Goal: Information Seeking & Learning: Check status

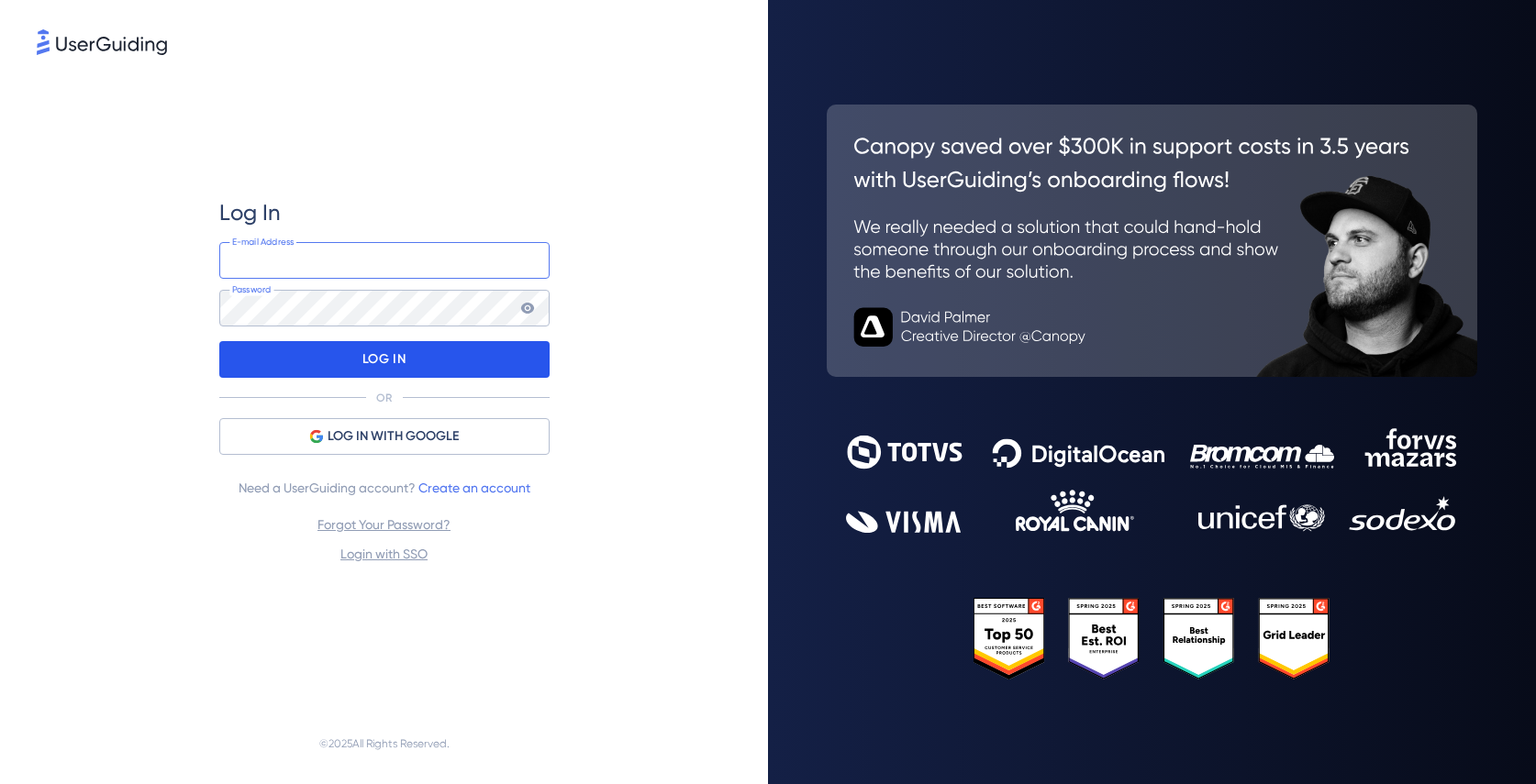
type input "[PERSON_NAME][EMAIL_ADDRESS][DOMAIN_NAME]"
click at [360, 352] on div "LOG IN" at bounding box center [385, 359] width 330 height 37
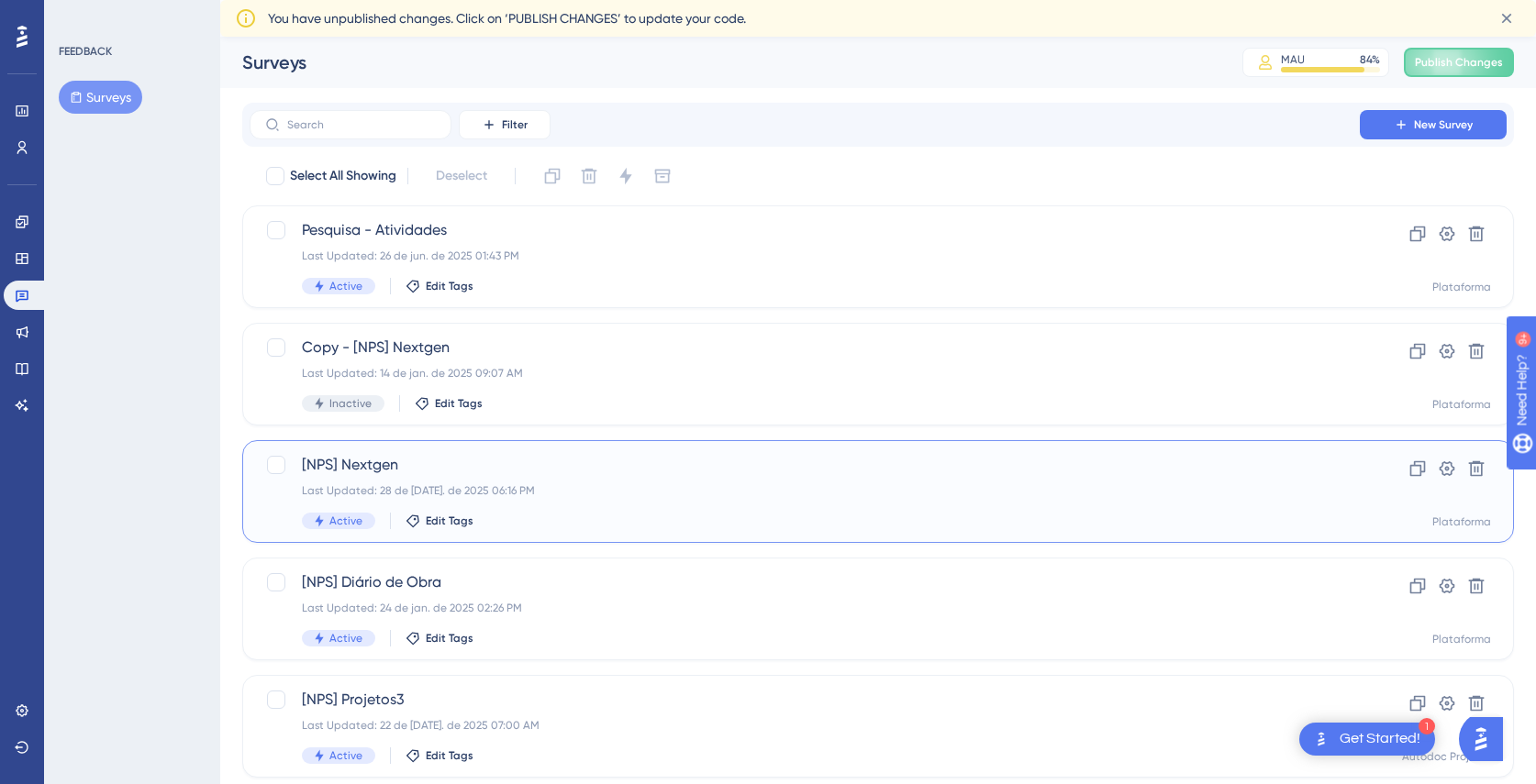
click at [456, 459] on span "[NPS] Nextgen" at bounding box center [805, 465] width 1006 height 22
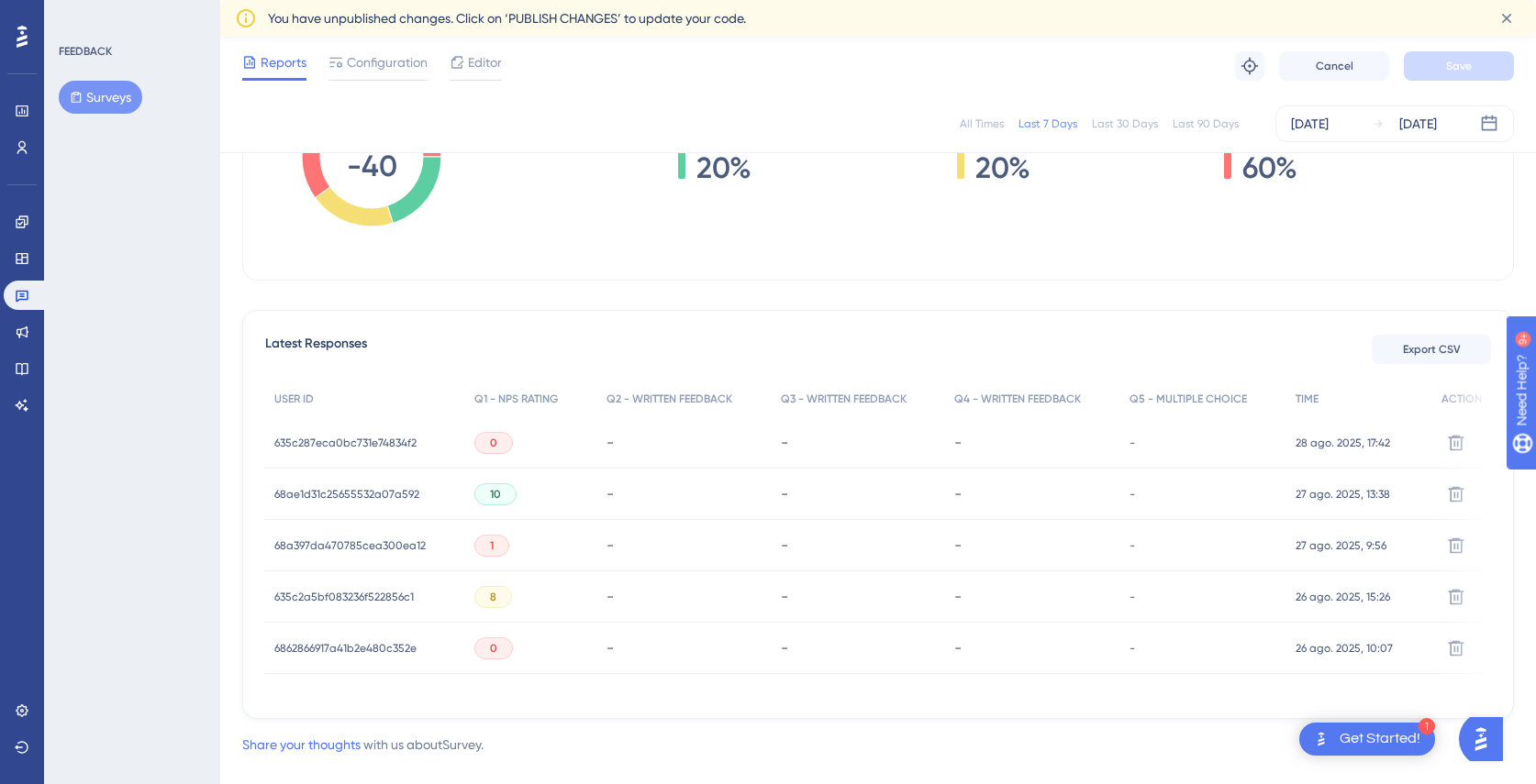
scroll to position [398, 0]
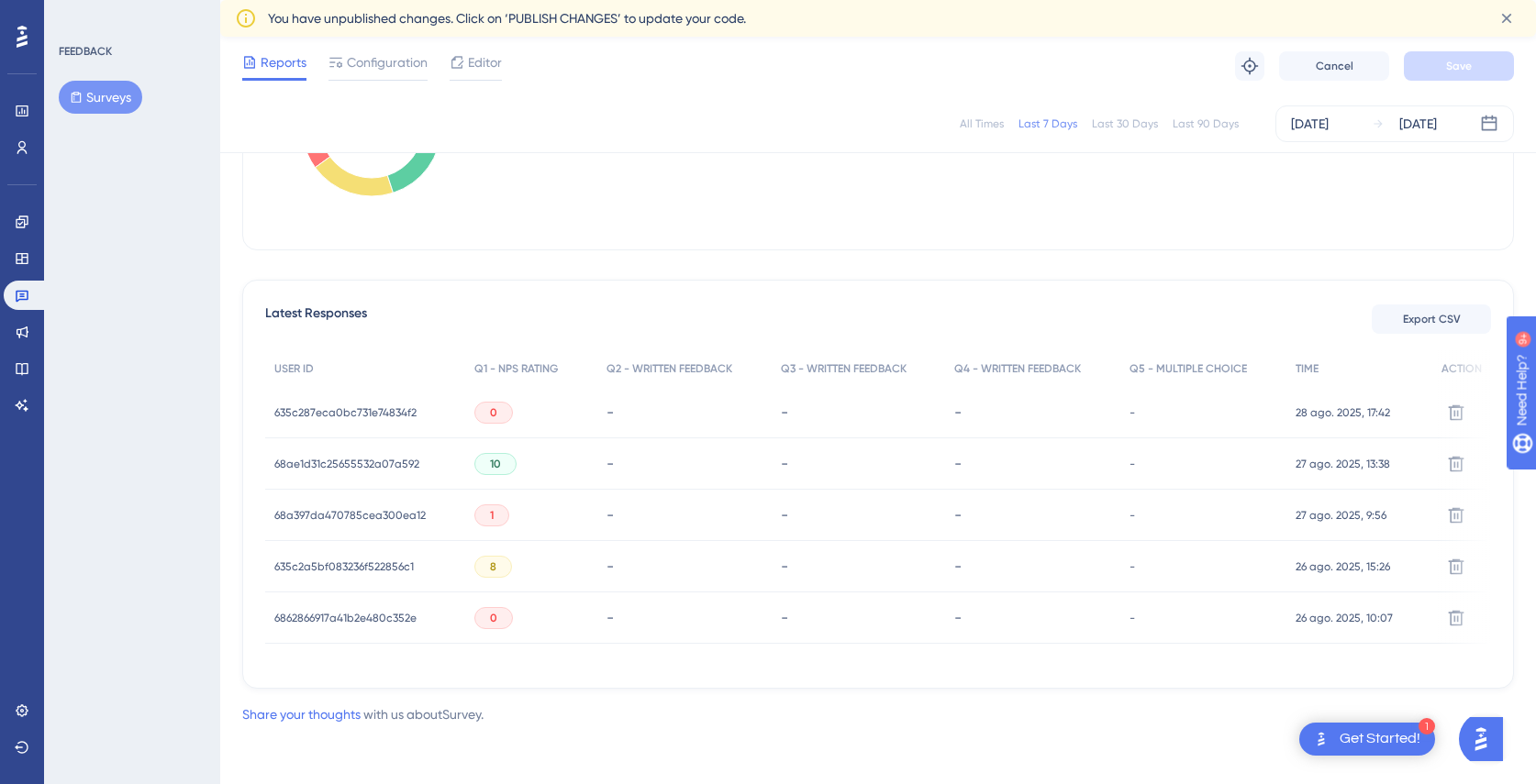
click at [403, 511] on span "68a397da470785cea300ea12" at bounding box center [350, 515] width 151 height 15
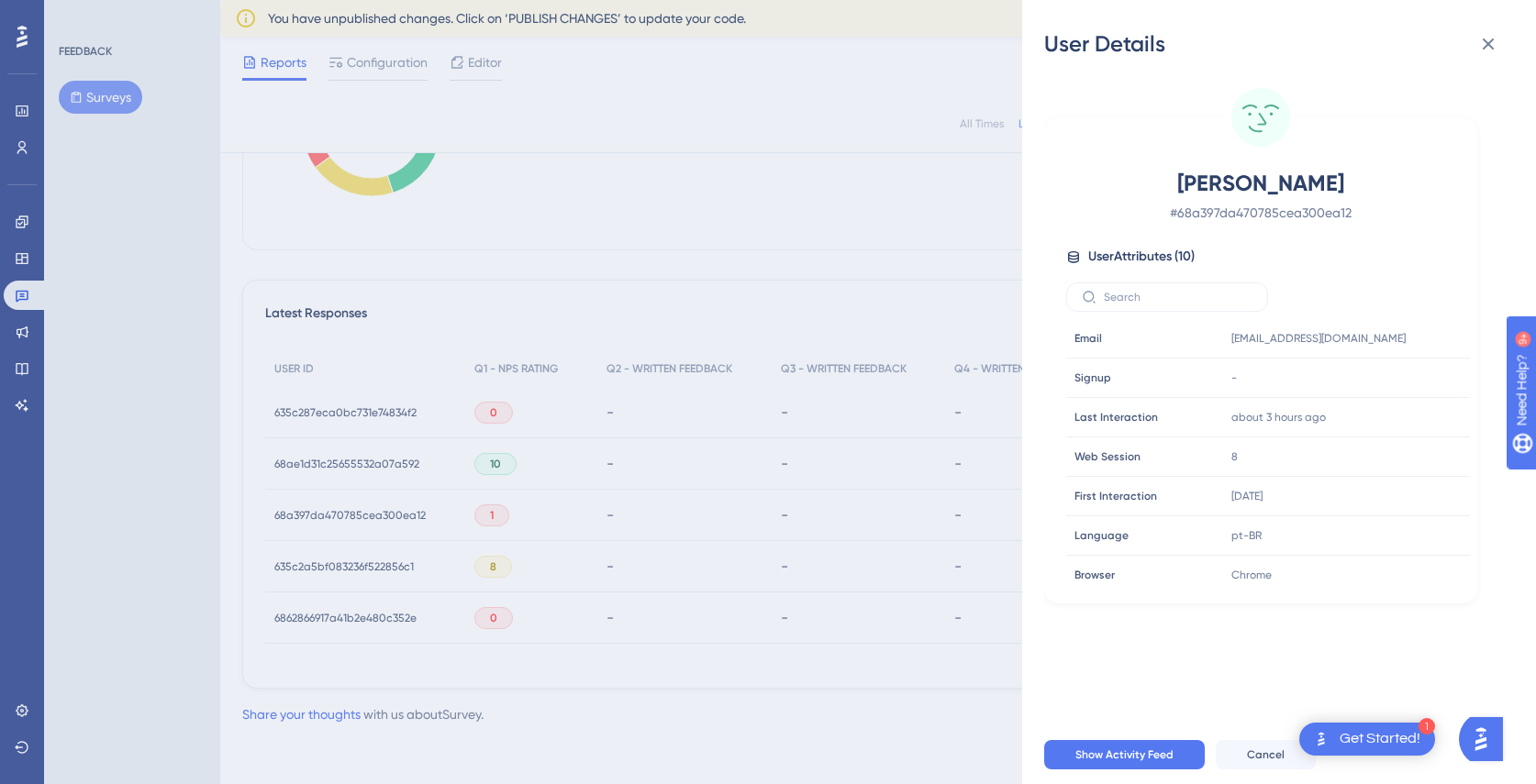
click at [690, 511] on div "User Details [PERSON_NAME] # 68a397da470785cea300ea12 User Attributes ( 10 ) Em…" at bounding box center [768, 392] width 1536 height 784
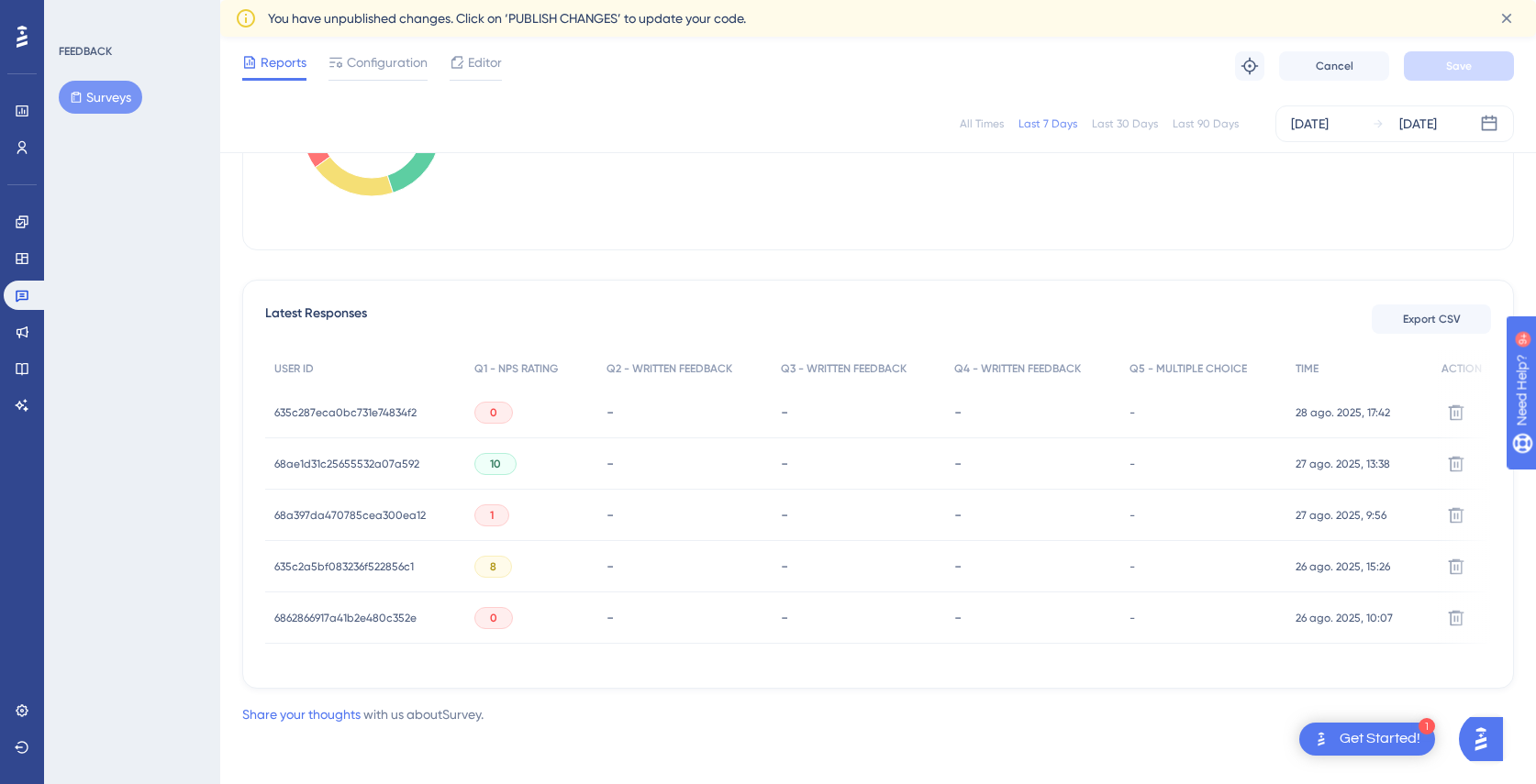
click at [308, 611] on span "6862866917a41b2e480c352e" at bounding box center [345, 618] width 142 height 15
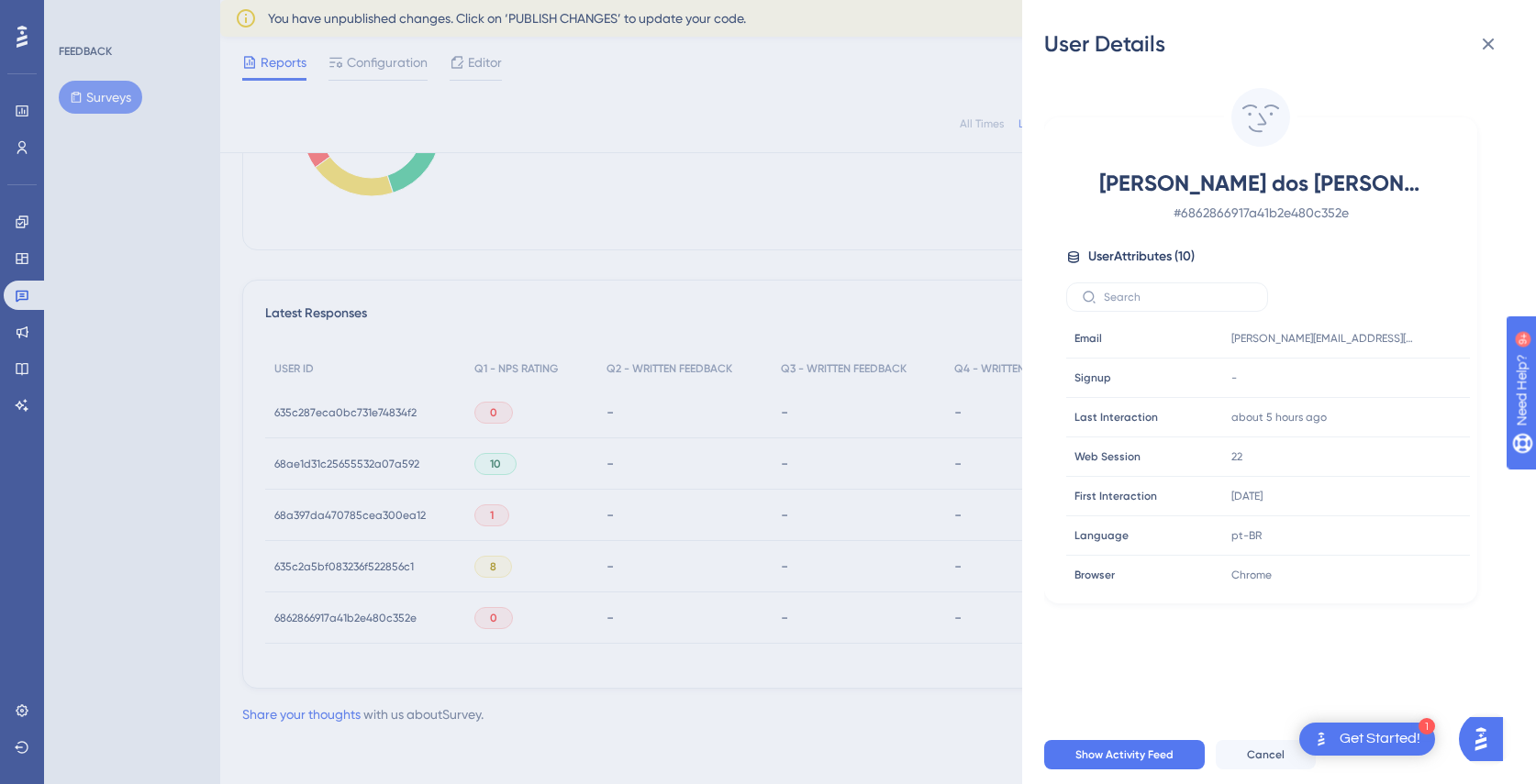
click at [615, 549] on div "User Details [PERSON_NAME] dos [PERSON_NAME] [PERSON_NAME] # 6862866917a41b2e48…" at bounding box center [768, 392] width 1536 height 784
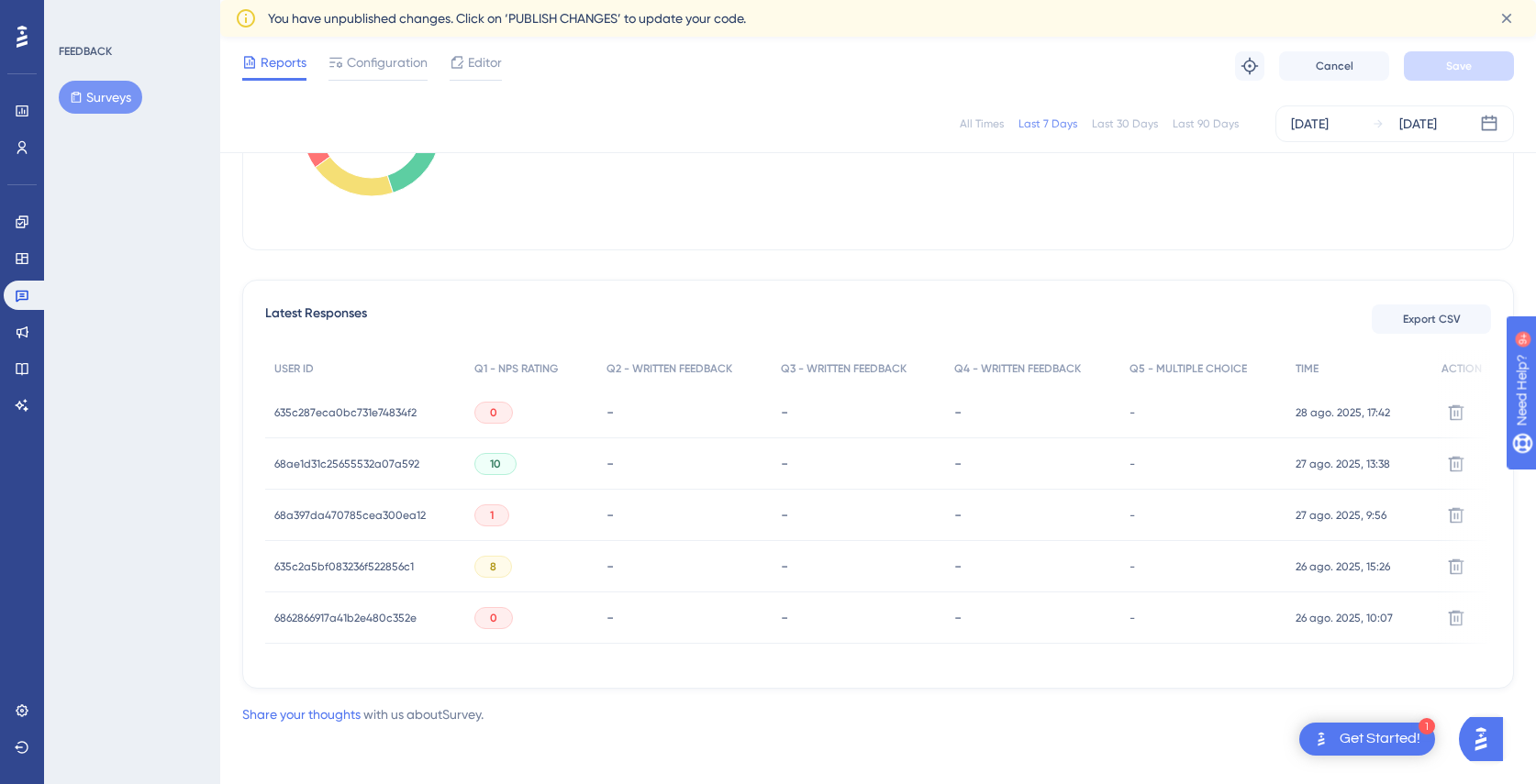
click at [377, 405] on span "635c287eca0bc731e74834f2" at bounding box center [345, 412] width 142 height 15
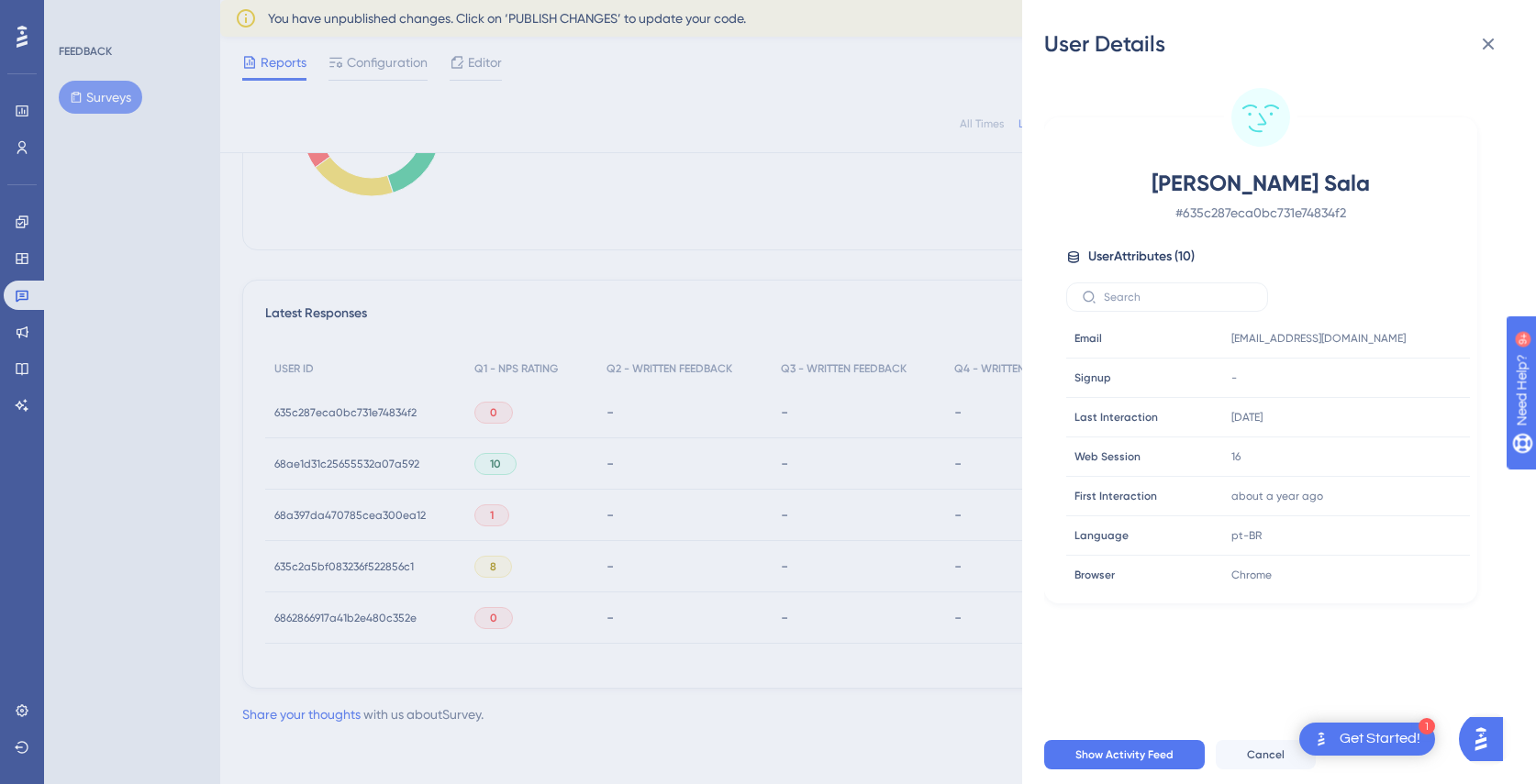
click at [783, 459] on div "User Details [PERSON_NAME] Sala # 635c287eca0bc731e74834f2 User Attributes ( 10…" at bounding box center [768, 392] width 1536 height 784
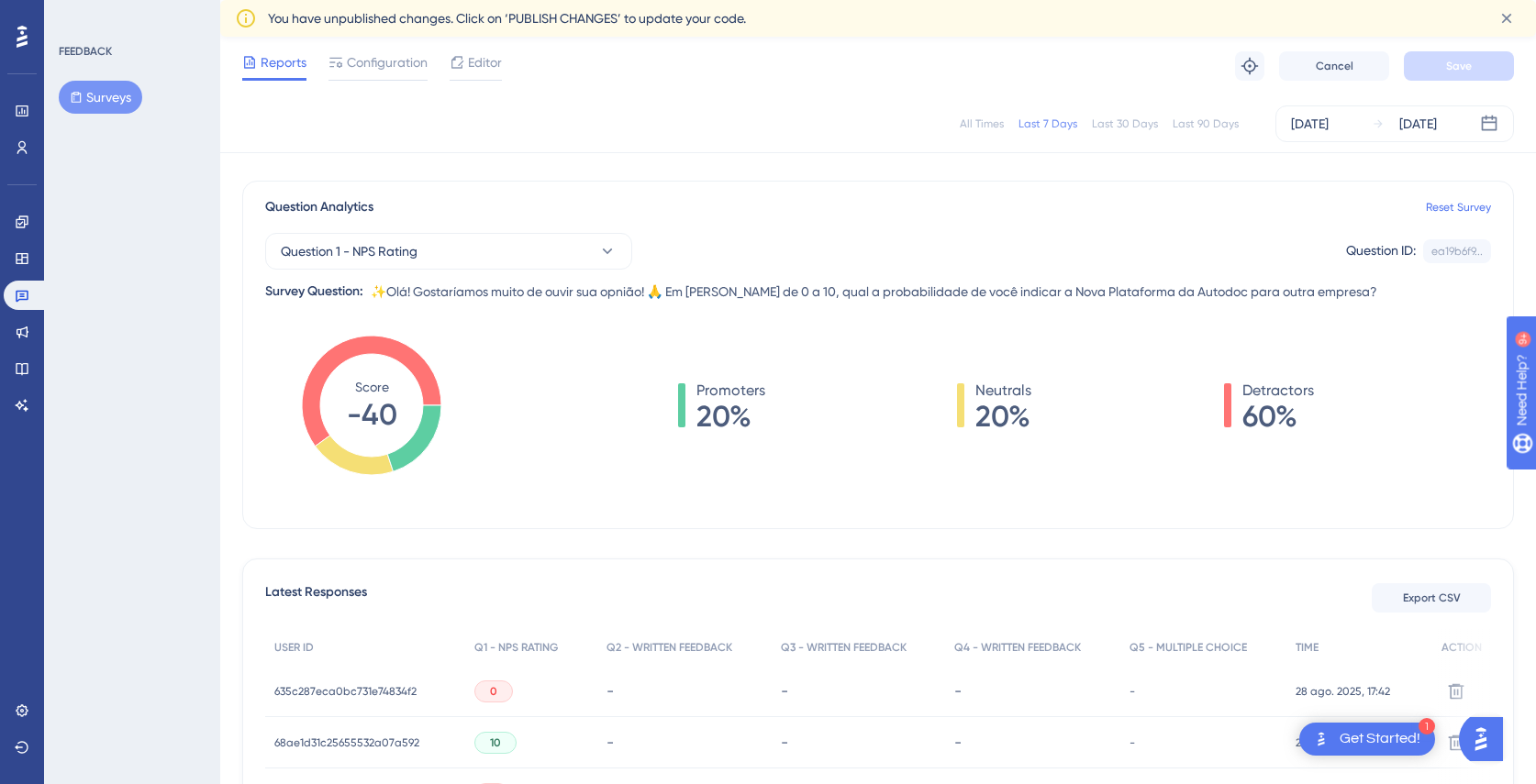
scroll to position [0, 0]
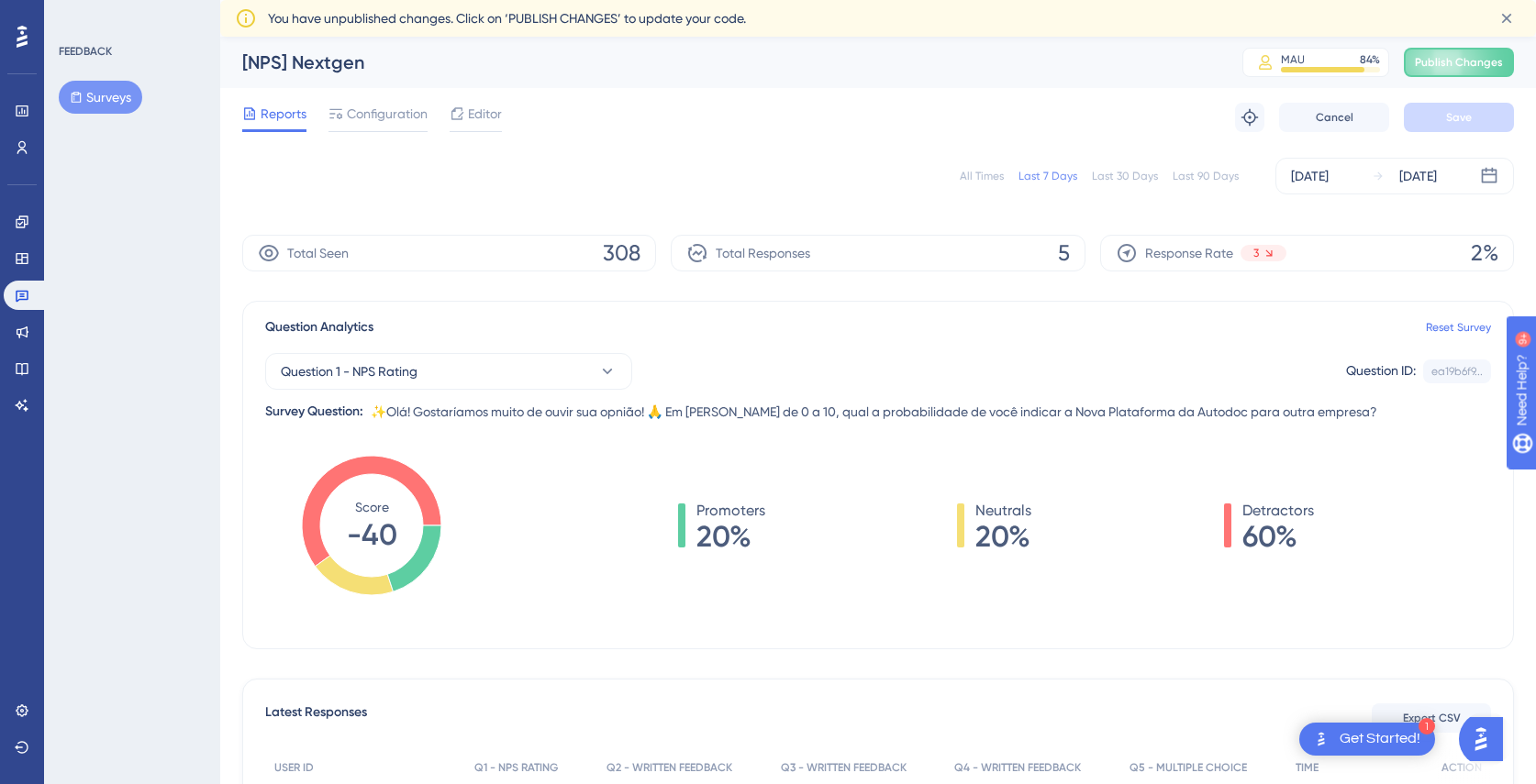
click at [1123, 171] on div "Last 30 Days" at bounding box center [1124, 176] width 66 height 15
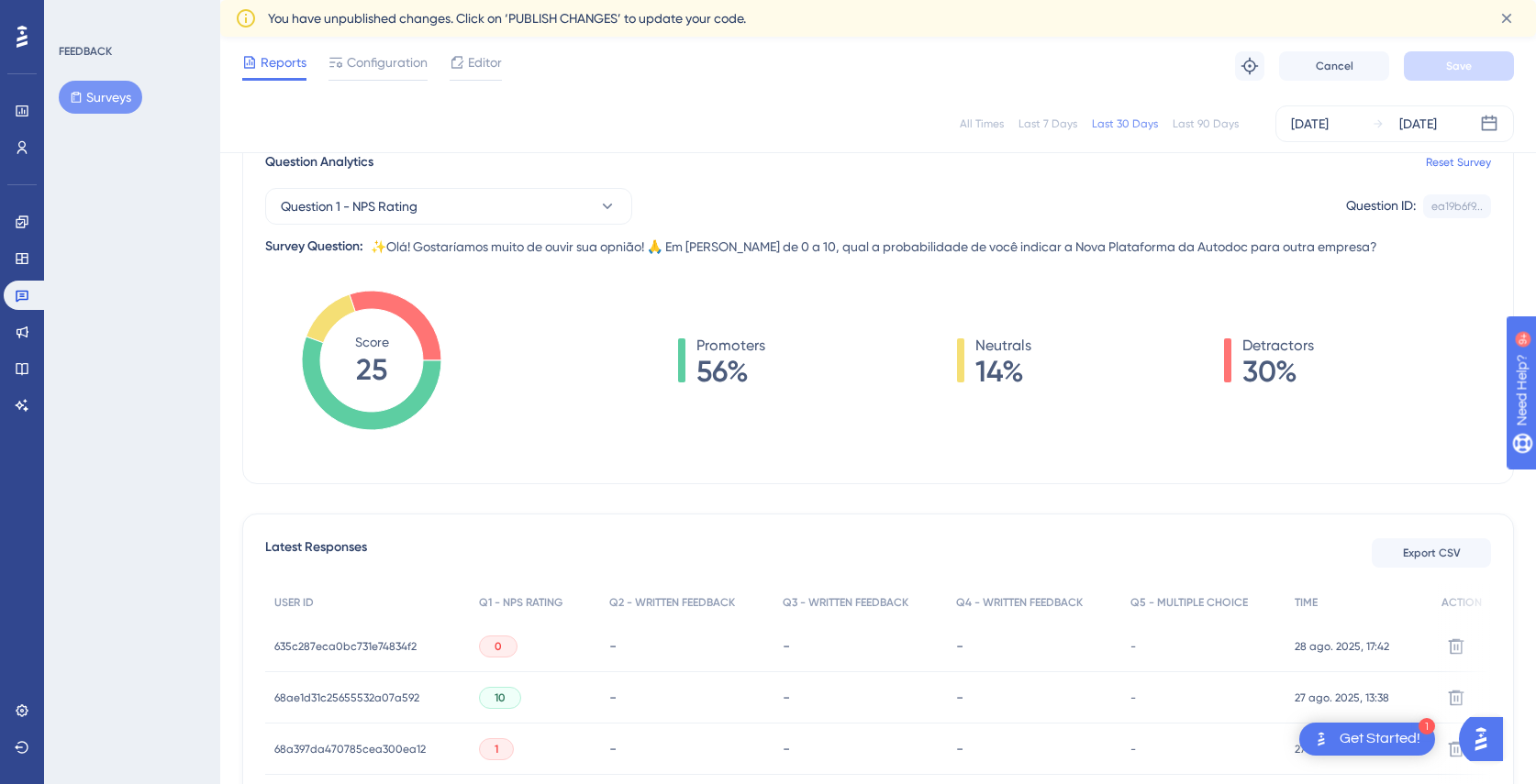
scroll to position [137, 0]
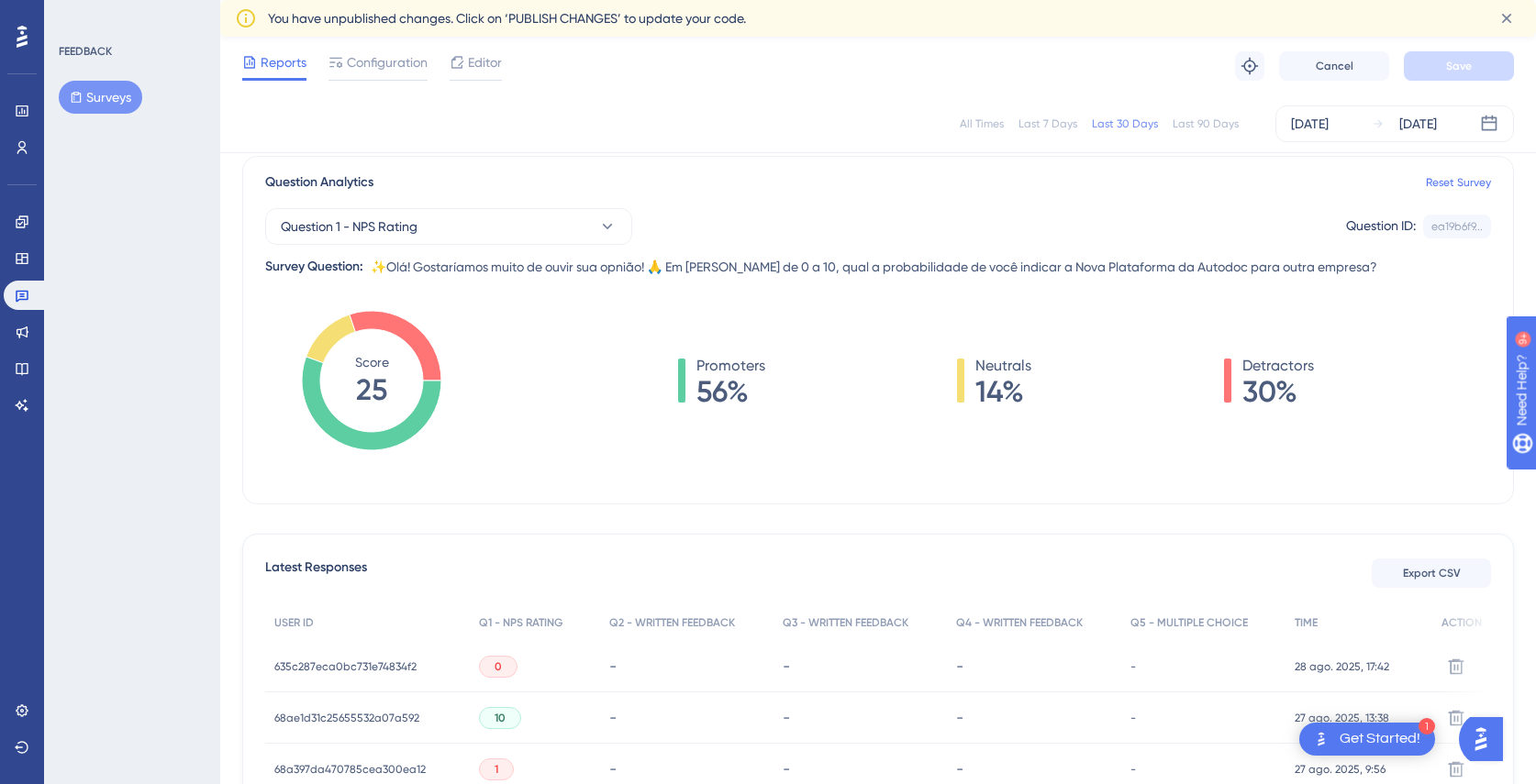
click at [989, 389] on span "14%" at bounding box center [1003, 392] width 56 height 30
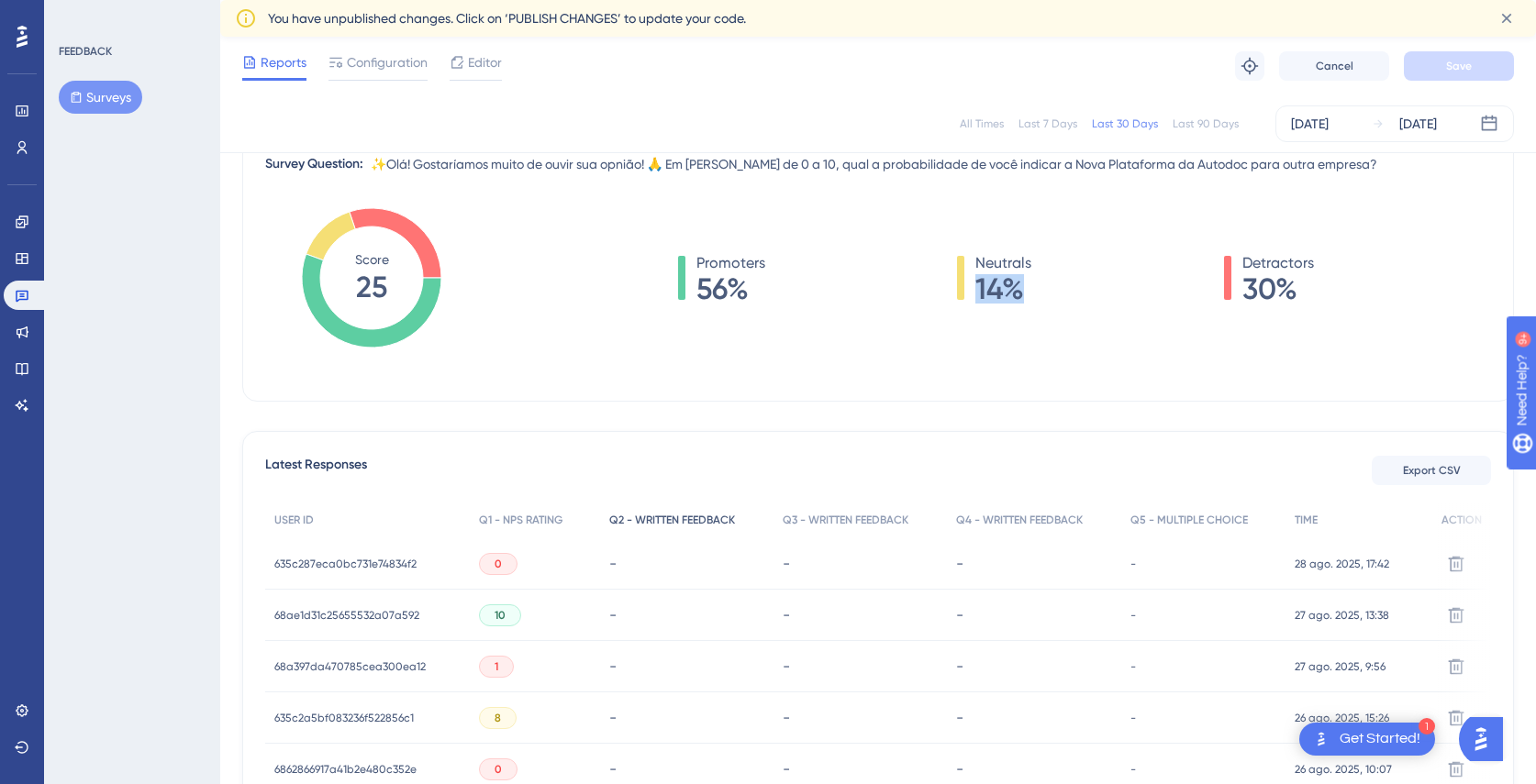
scroll to position [280, 0]
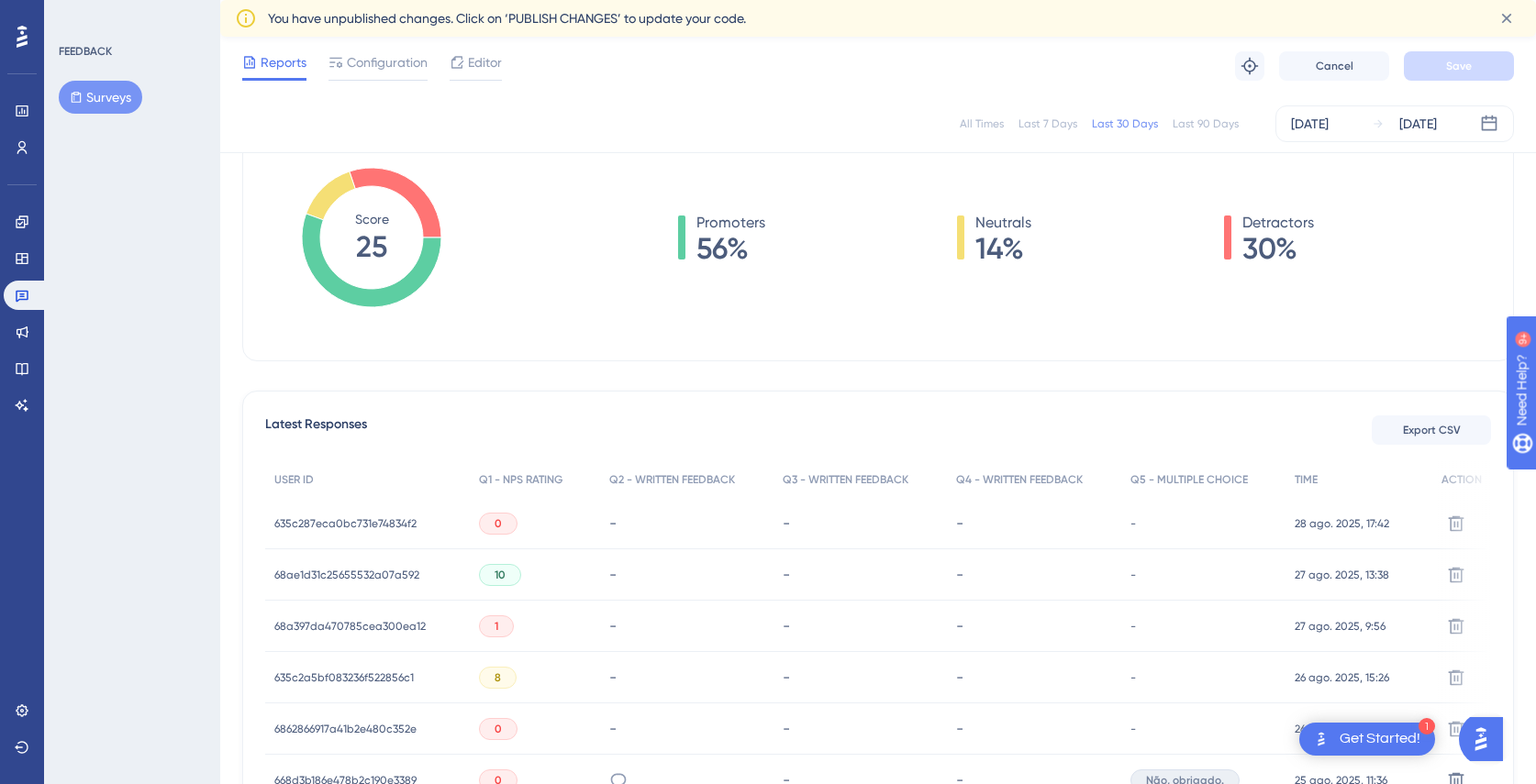
click at [305, 529] on span "635c287eca0bc731e74834f2" at bounding box center [345, 524] width 142 height 15
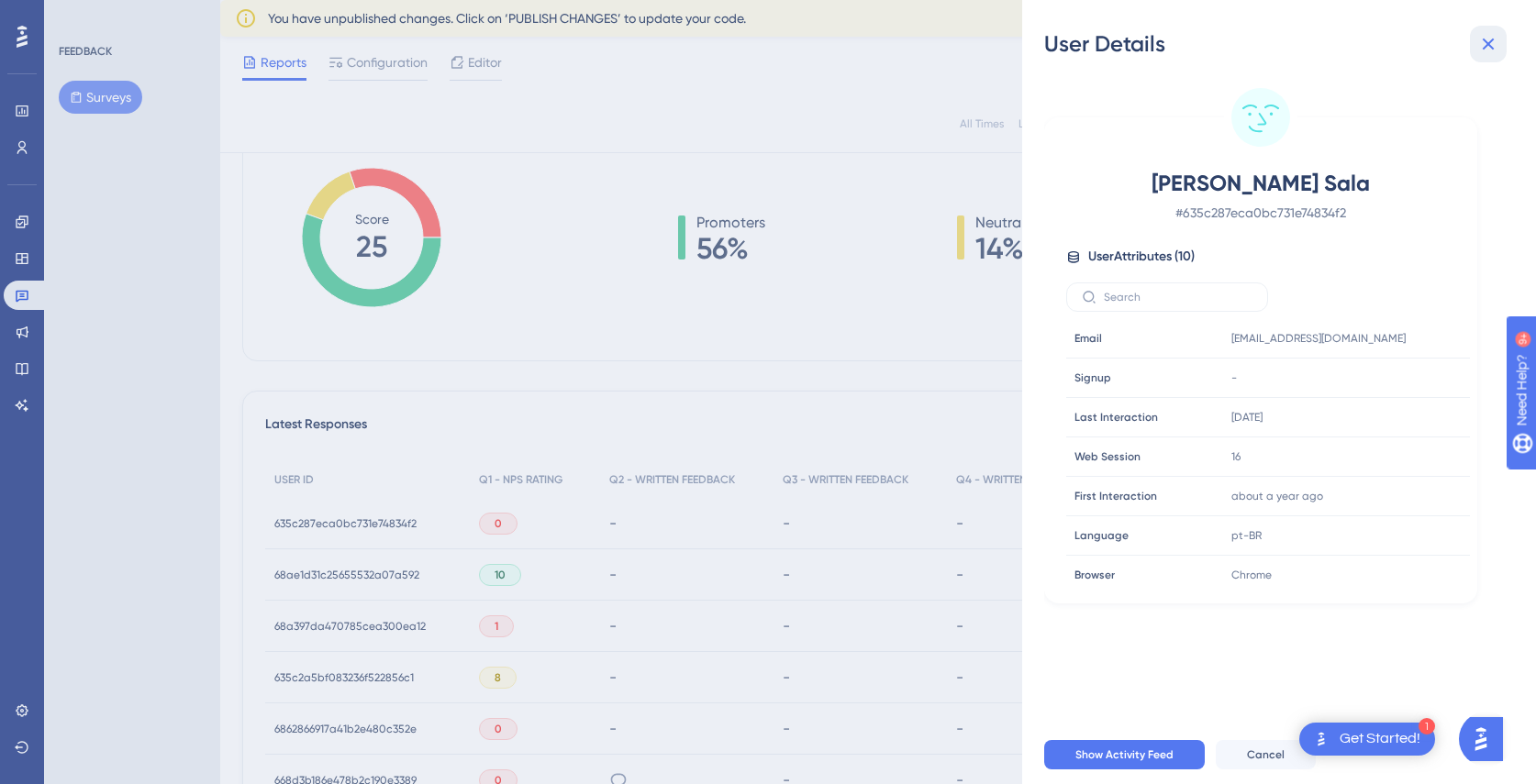
click at [1493, 37] on icon at bounding box center [1488, 44] width 22 height 22
